Goal: Task Accomplishment & Management: Manage account settings

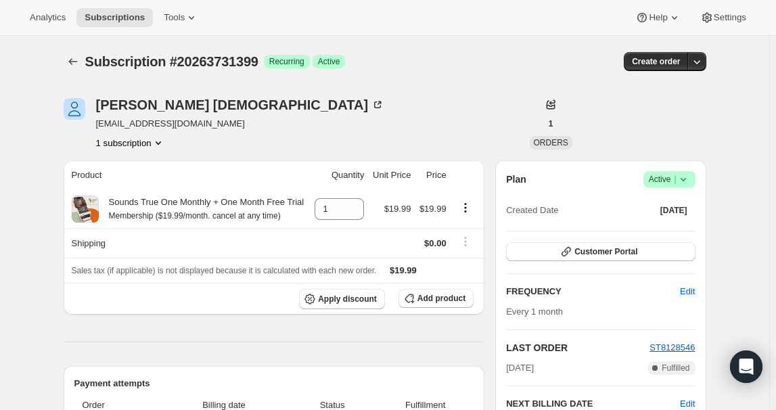
click at [685, 183] on icon at bounding box center [684, 180] width 14 height 14
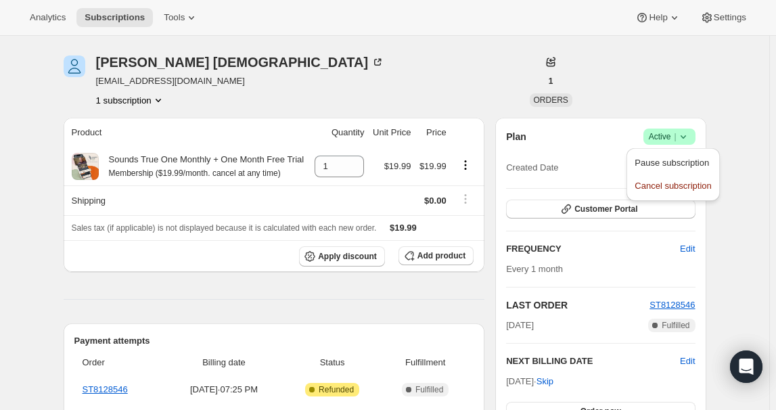
scroll to position [61, 0]
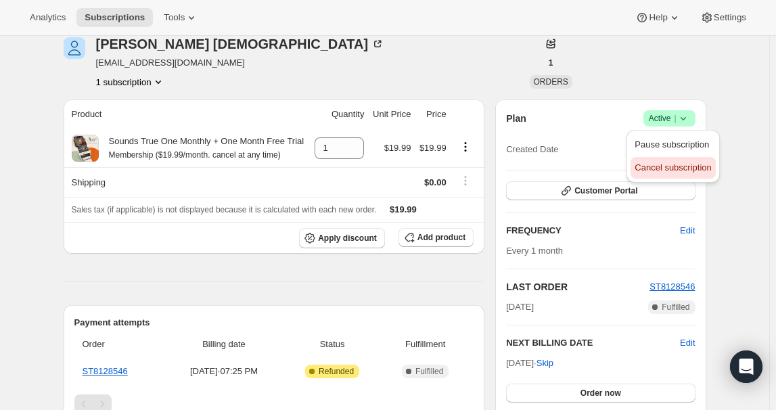
click at [663, 169] on span "Cancel subscription" at bounding box center [673, 167] width 76 height 10
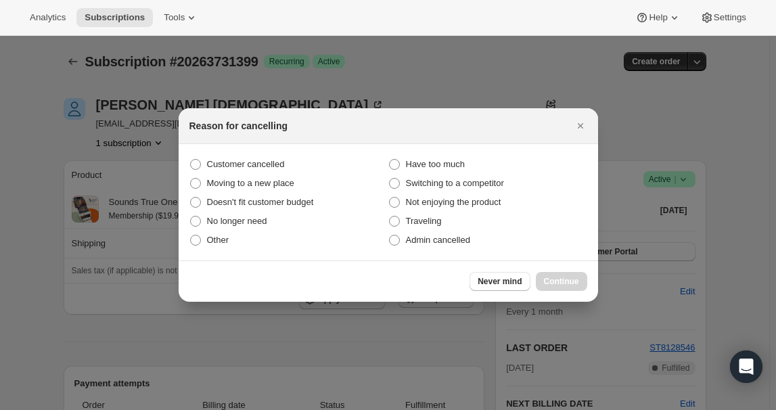
scroll to position [0, 0]
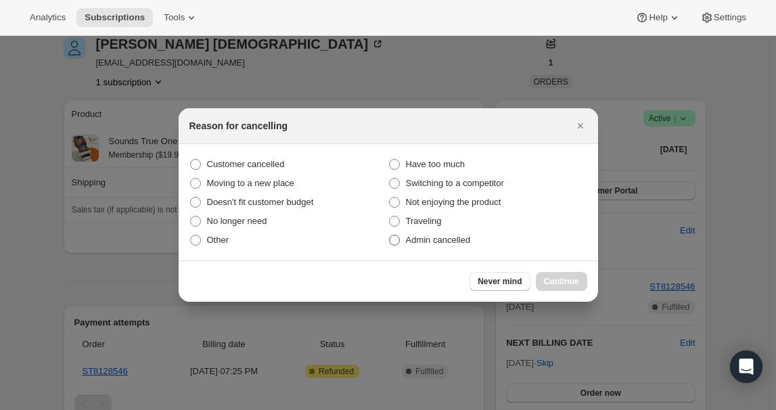
click at [464, 237] on span "Admin cancelled" at bounding box center [438, 240] width 64 height 10
click at [390, 235] on input "Admin cancelled" at bounding box center [389, 235] width 1 height 1
radio input "true"
click at [560, 269] on div "Never mind Continue" at bounding box center [388, 280] width 419 height 41
click at [563, 274] on button "Continue" at bounding box center [561, 281] width 51 height 19
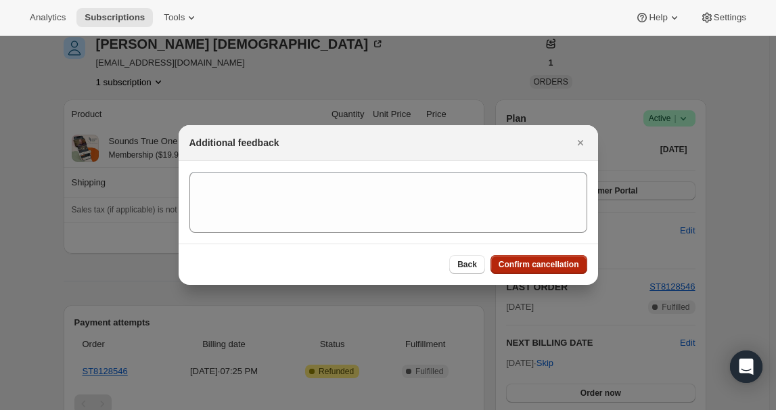
click at [534, 258] on button "Confirm cancellation" at bounding box center [539, 264] width 97 height 19
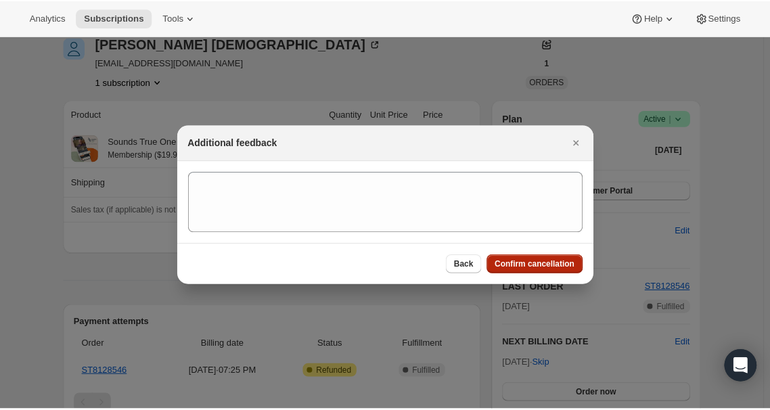
scroll to position [61, 0]
